Goal: Check status: Check status

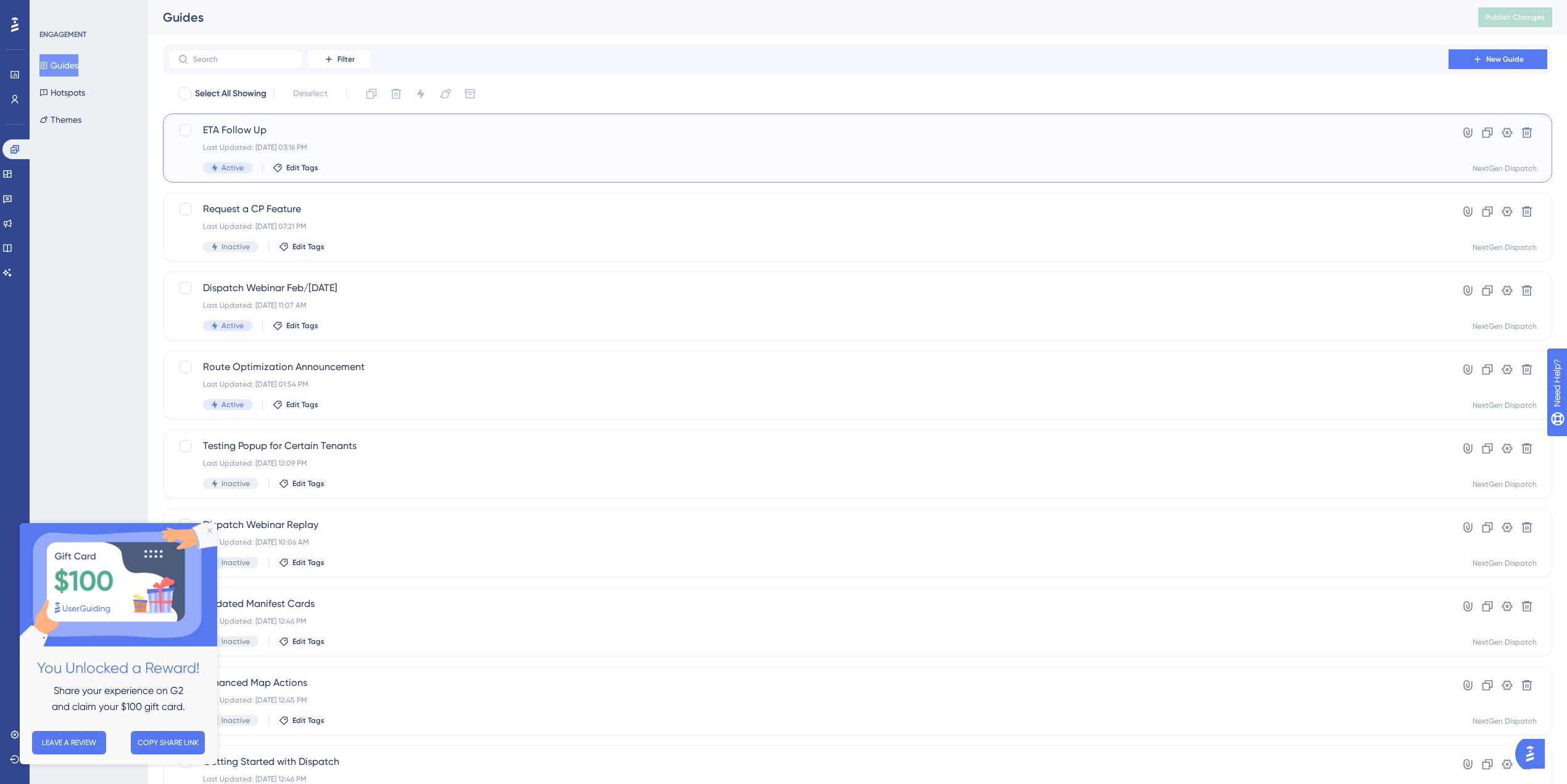
click at [291, 136] on span "ETA Follow Up" at bounding box center [808, 130] width 1211 height 15
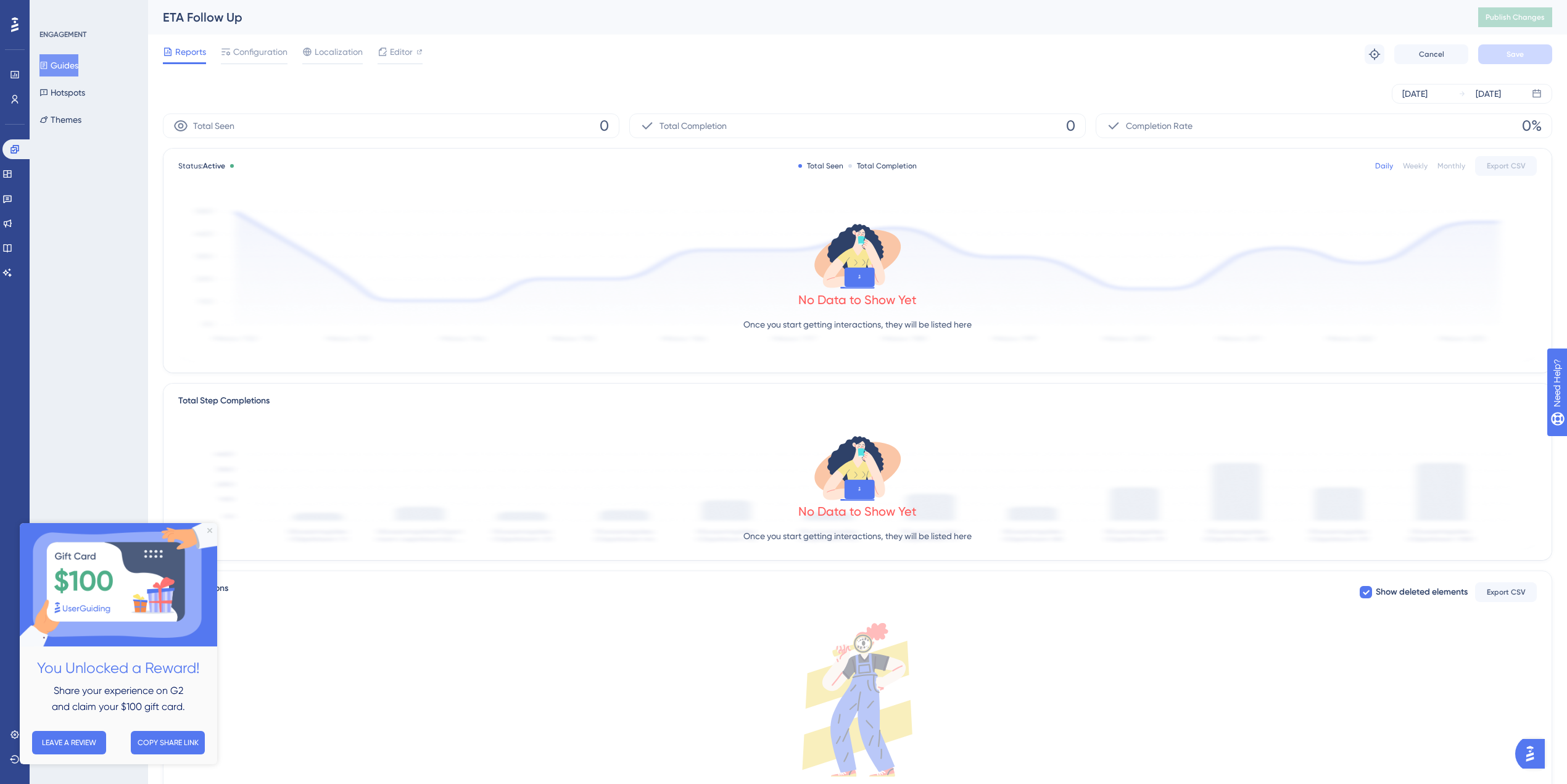
click at [577, 91] on div "[DATE] [DATE]" at bounding box center [858, 94] width 1390 height 20
click at [77, 72] on button "Guides" at bounding box center [59, 65] width 39 height 22
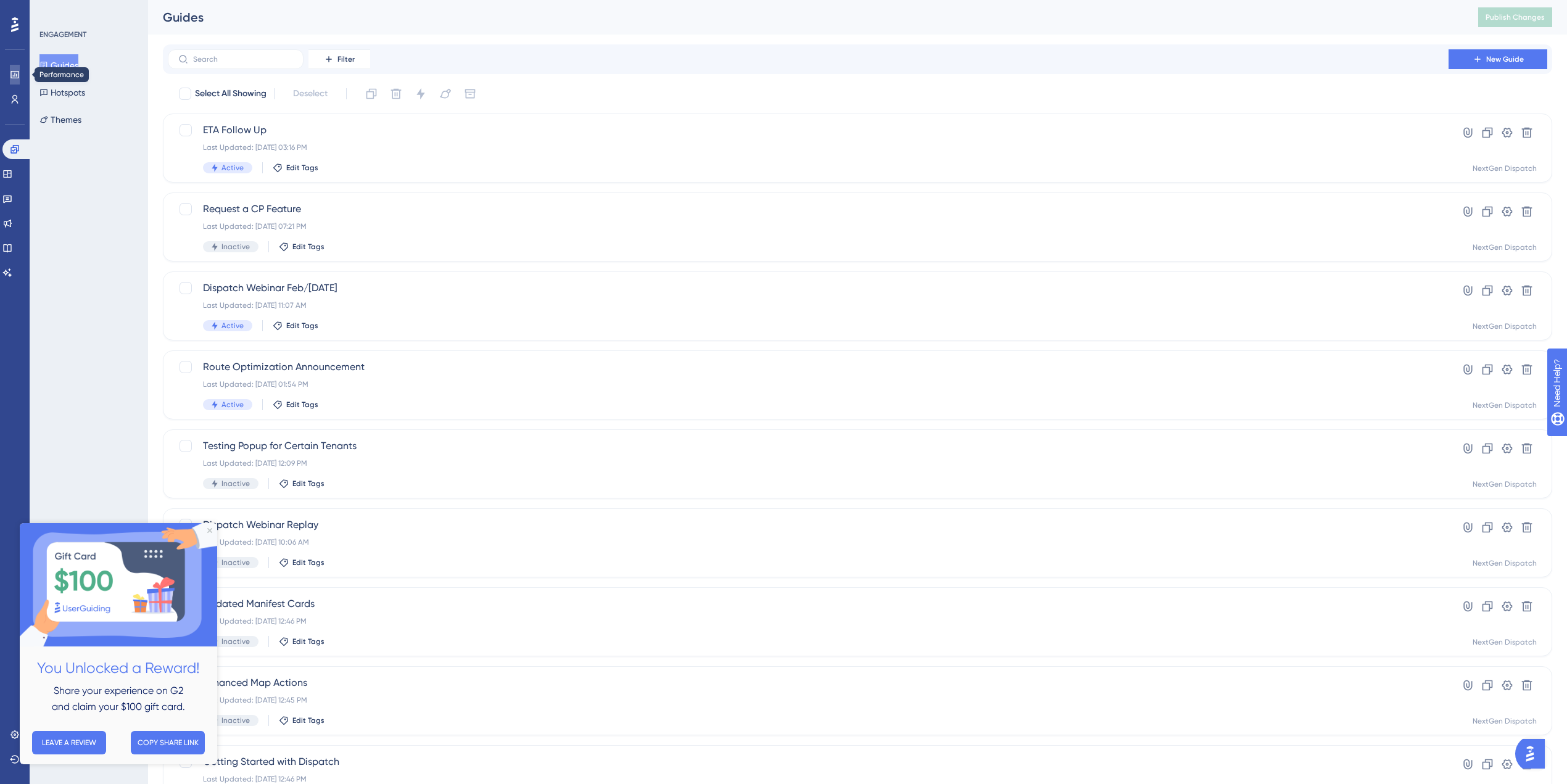
click at [13, 79] on link at bounding box center [15, 75] width 10 height 20
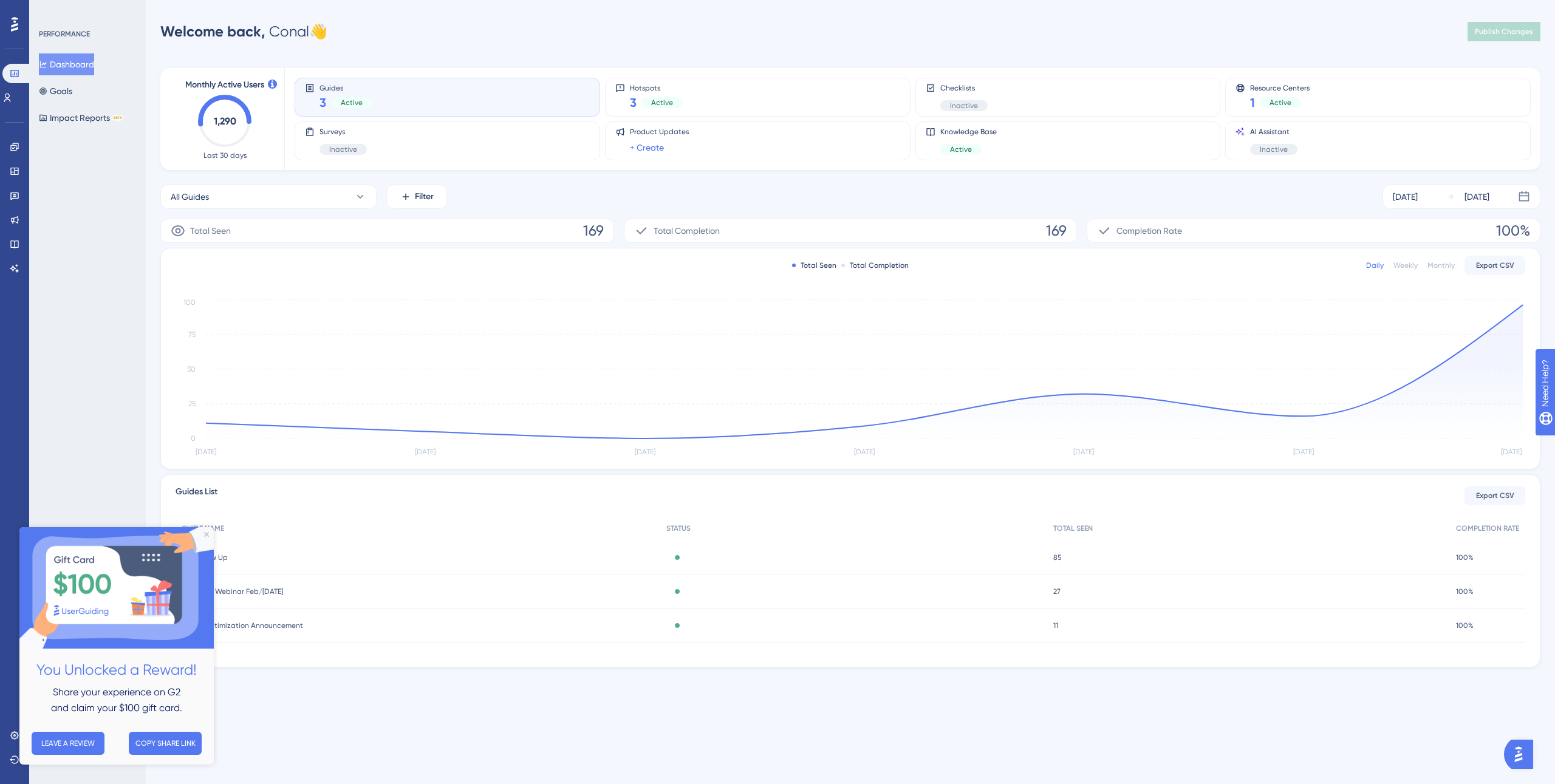
click at [202, 535] on img at bounding box center [117, 588] width 195 height 122
click at [207, 536] on icon "Close Preview" at bounding box center [206, 534] width 5 height 5
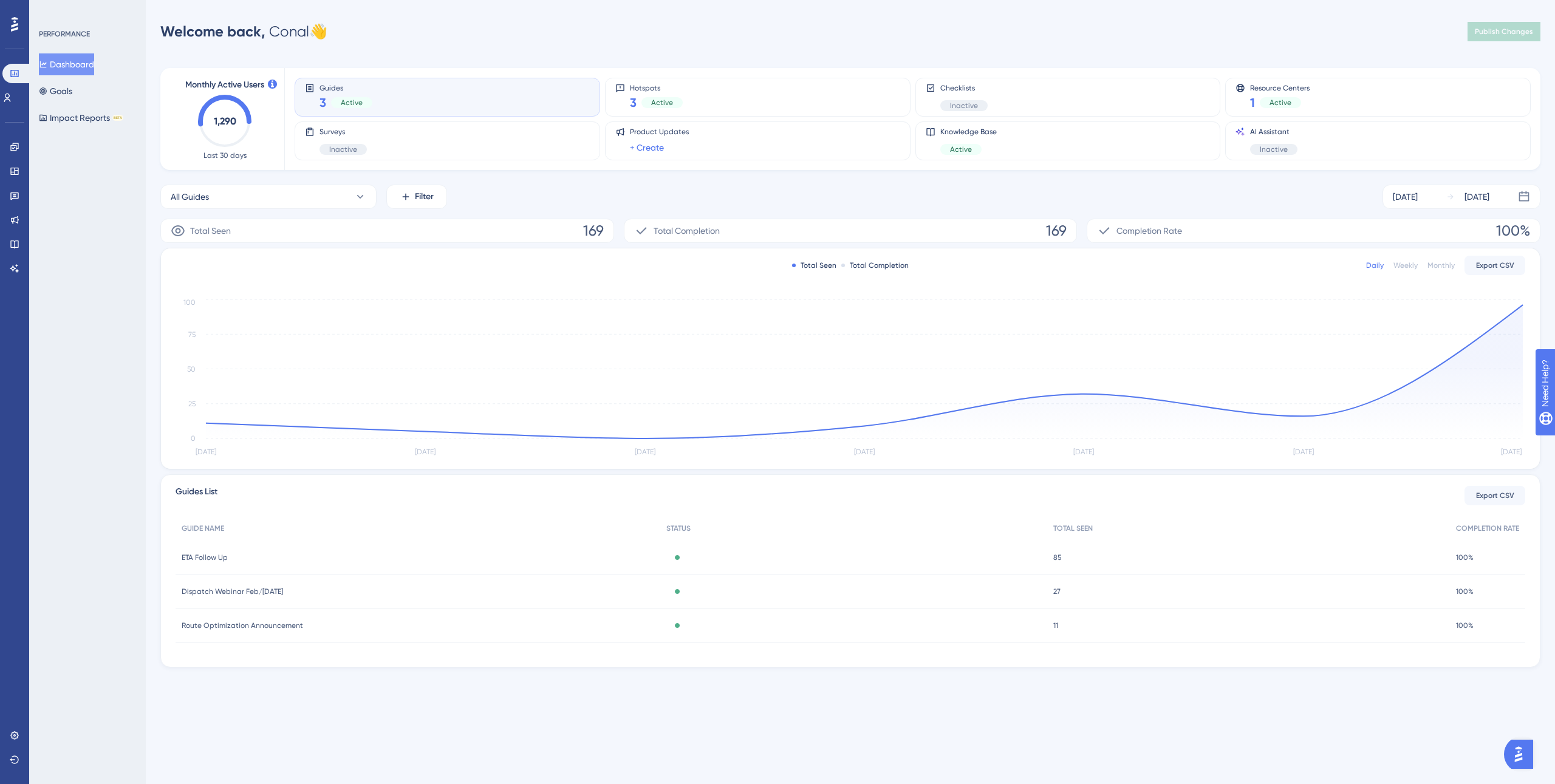
click at [289, 561] on div "ETA Follow Up ETA Follow Up" at bounding box center [418, 558] width 485 height 34
